Goal: Information Seeking & Learning: Learn about a topic

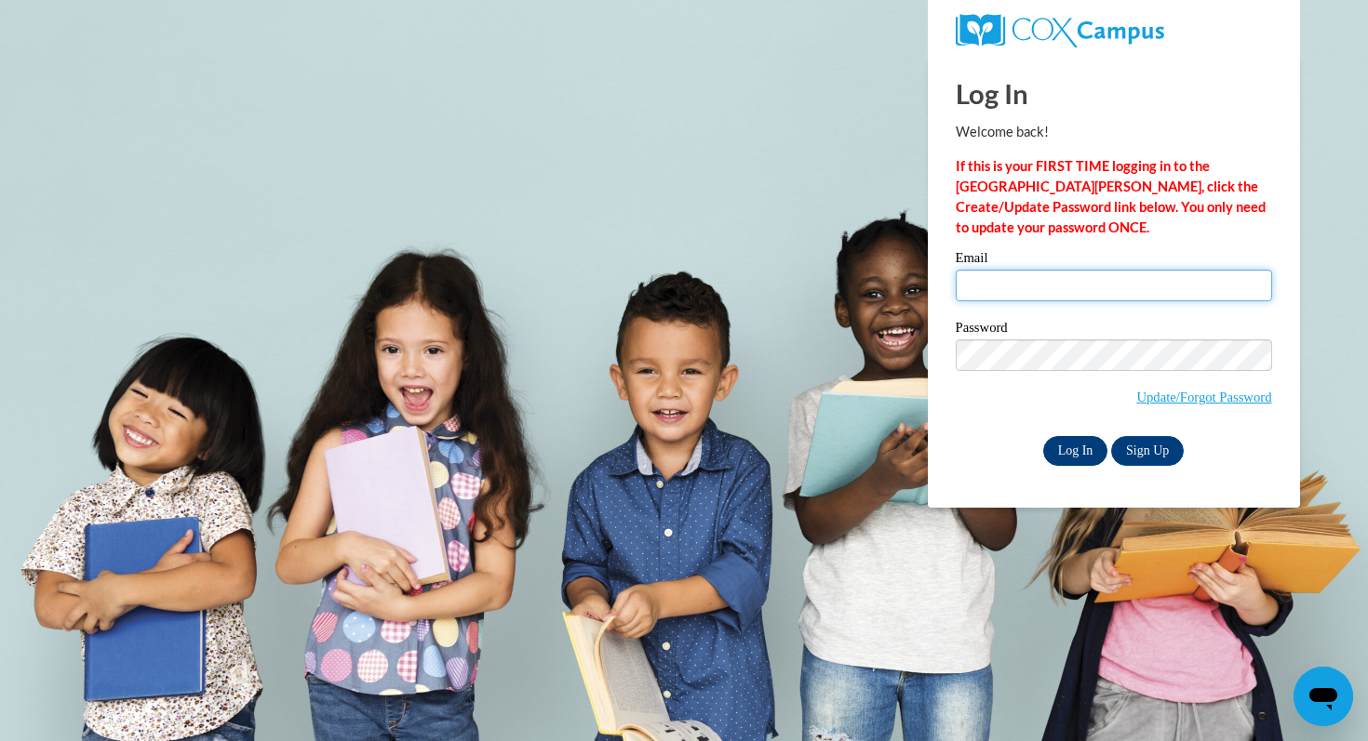
type input "[EMAIL_ADDRESS][DOMAIN_NAME]"
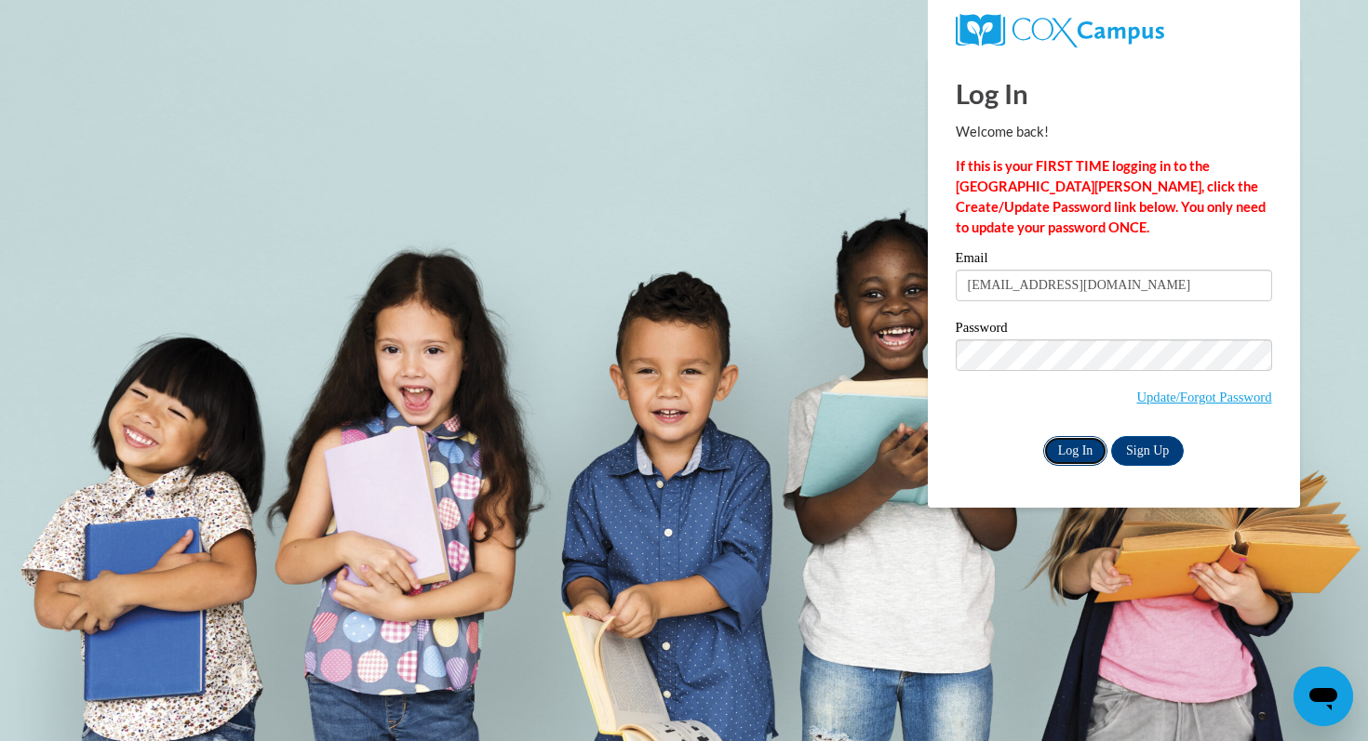
click at [1062, 447] on input "Log In" at bounding box center [1075, 451] width 65 height 30
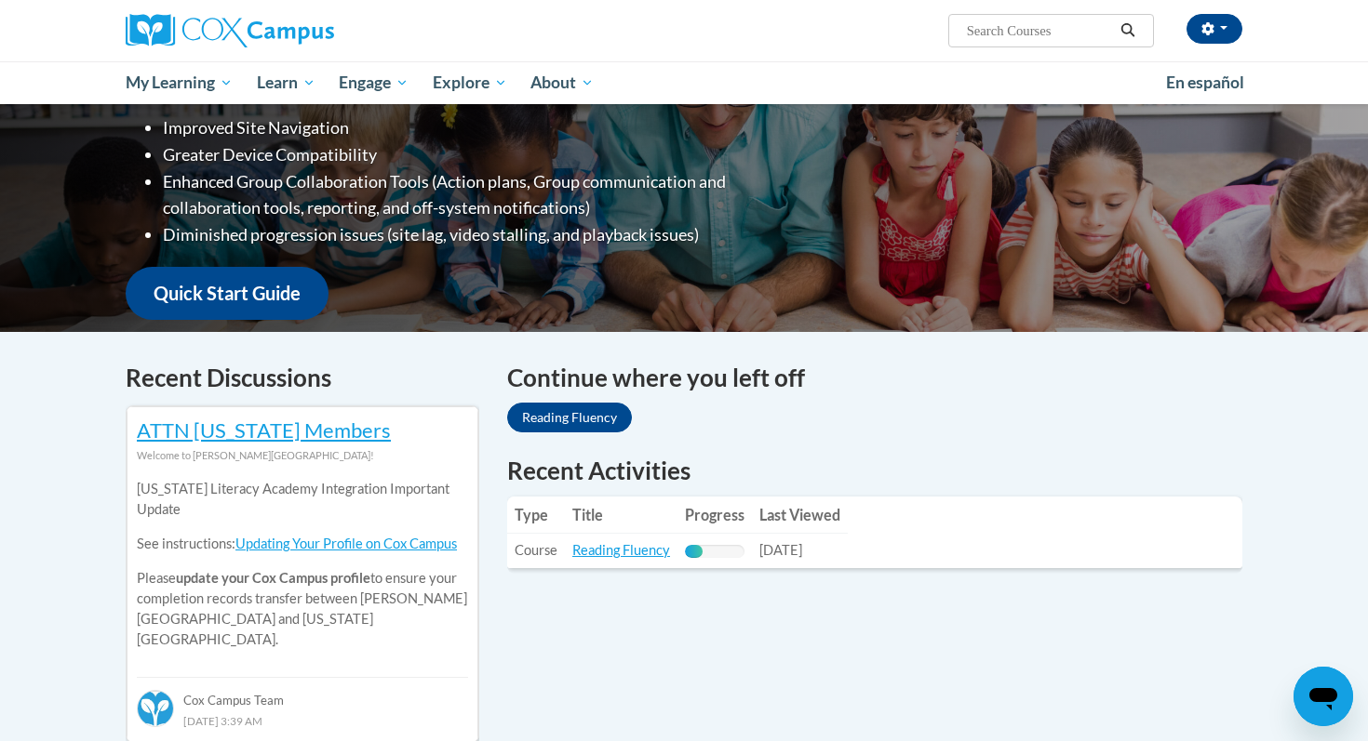
scroll to position [325, 0]
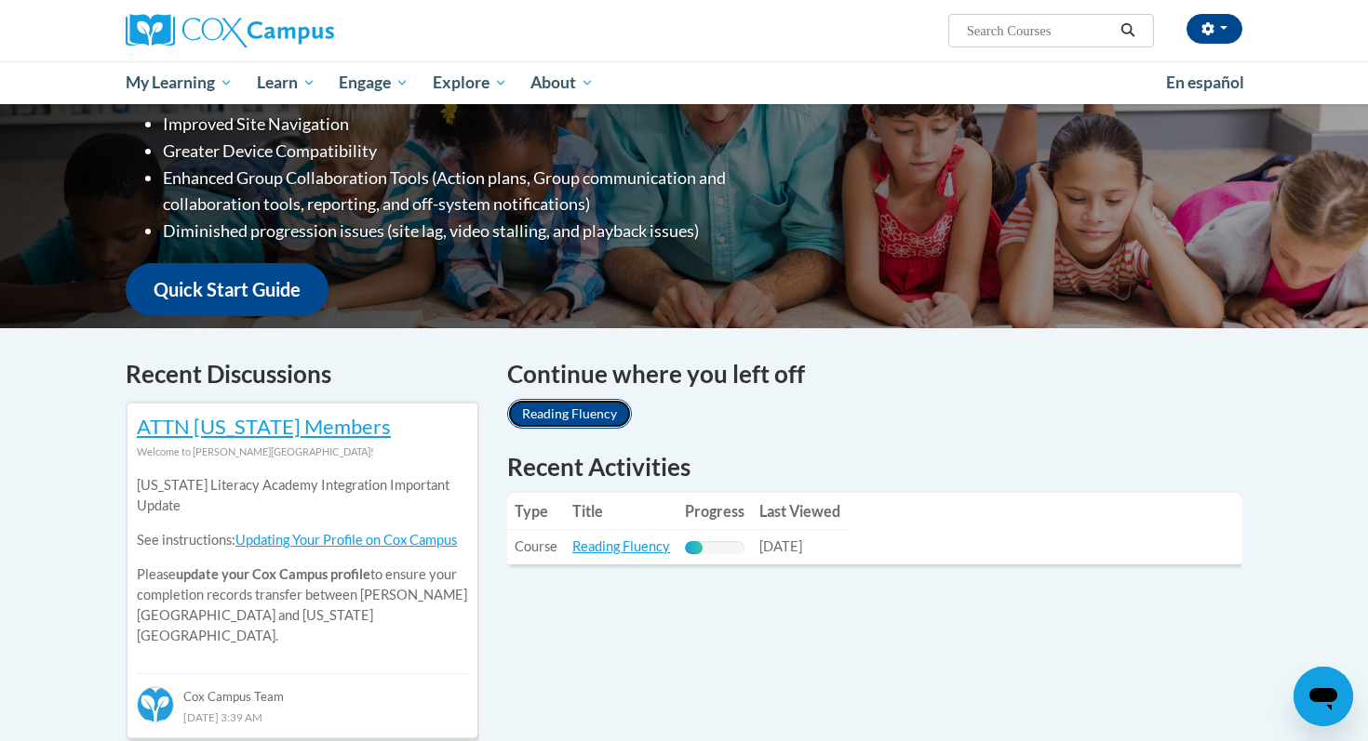
click at [596, 410] on link "Reading Fluency" at bounding box center [569, 414] width 125 height 30
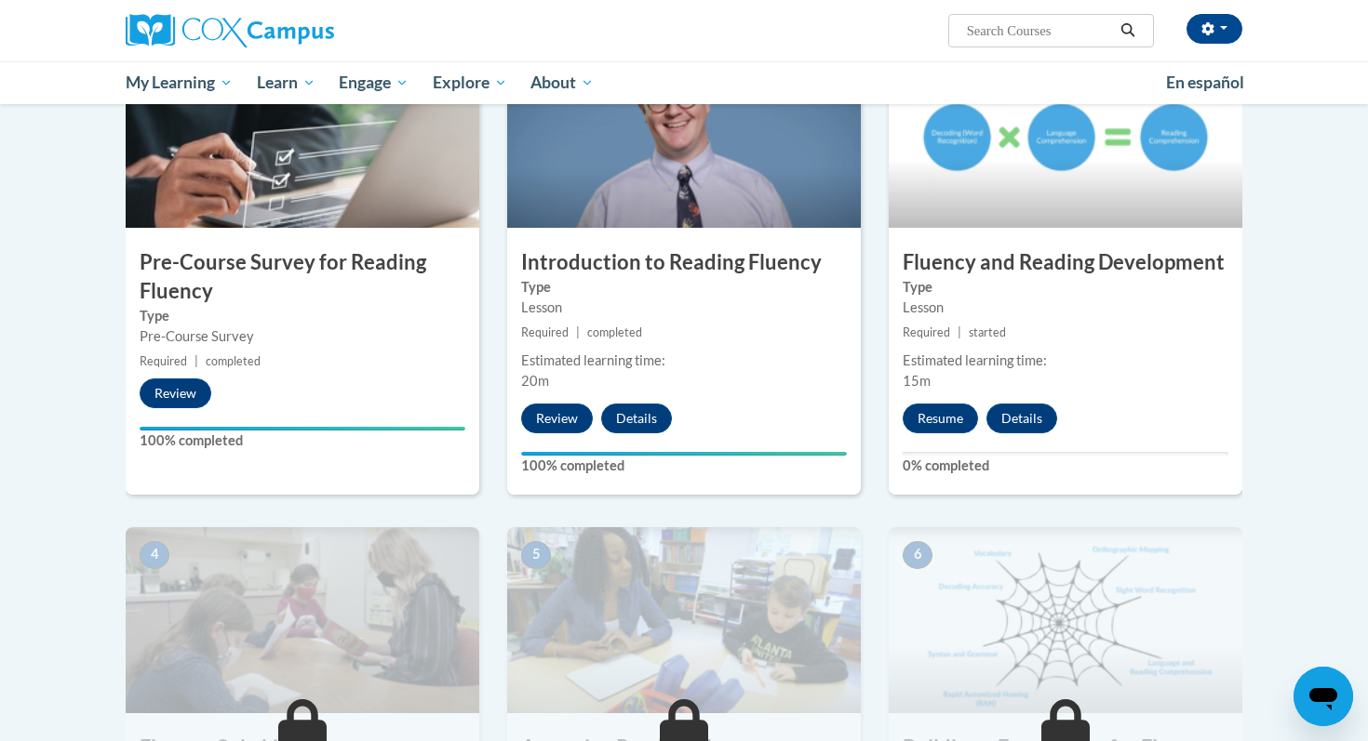
scroll to position [443, 0]
